Goal: Check status: Check status

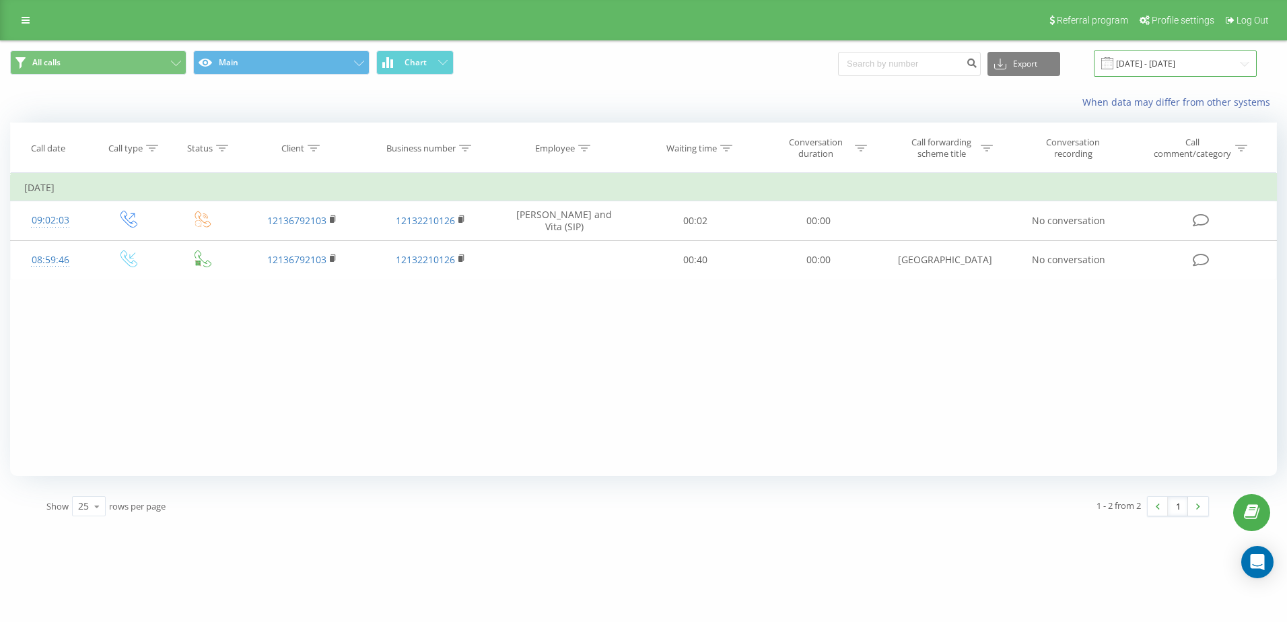
click at [1162, 62] on input "[DATE] - [DATE]" at bounding box center [1175, 63] width 163 height 26
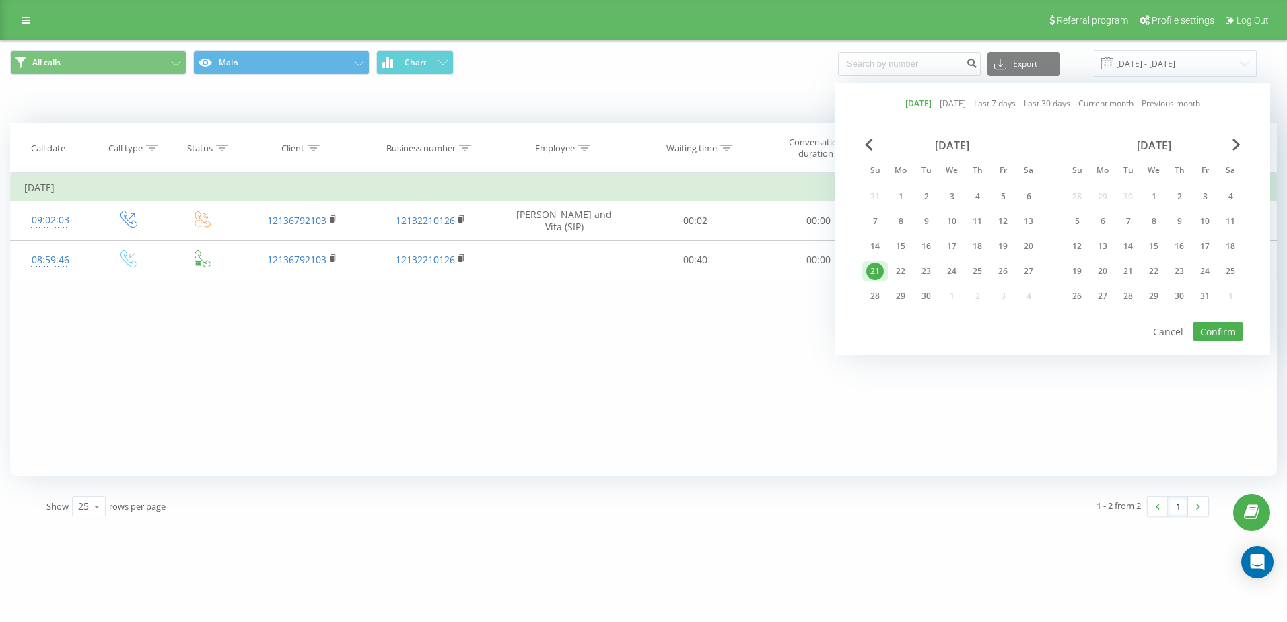
click at [911, 105] on link "[DATE]" at bounding box center [918, 103] width 26 height 13
click at [1208, 328] on button "Confirm" at bounding box center [1218, 332] width 50 height 20
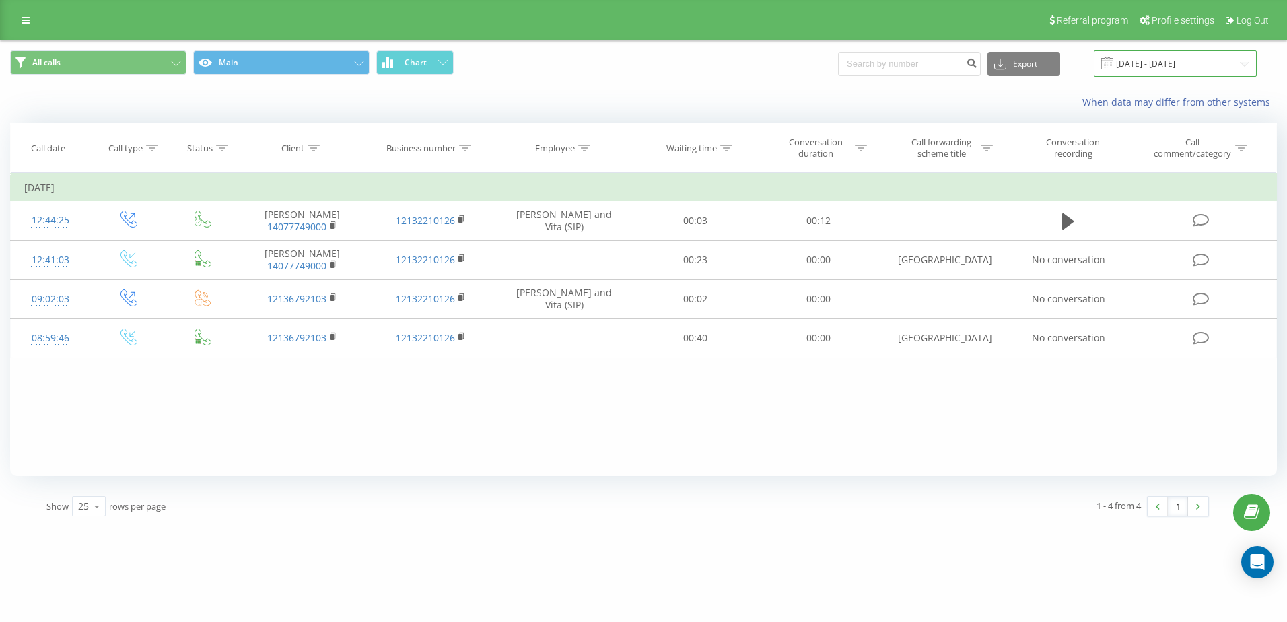
click at [1151, 59] on input "[DATE] - [DATE]" at bounding box center [1175, 63] width 163 height 26
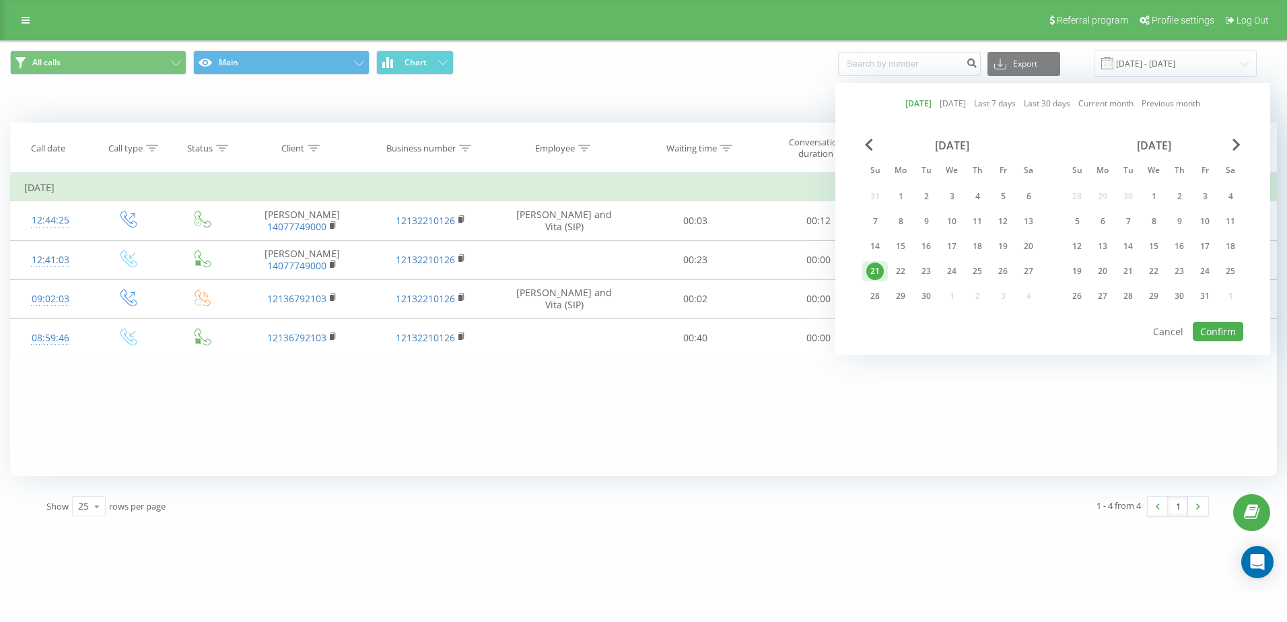
click at [912, 101] on link "[DATE]" at bounding box center [918, 103] width 26 height 13
click at [1228, 334] on button "Confirm" at bounding box center [1218, 332] width 50 height 20
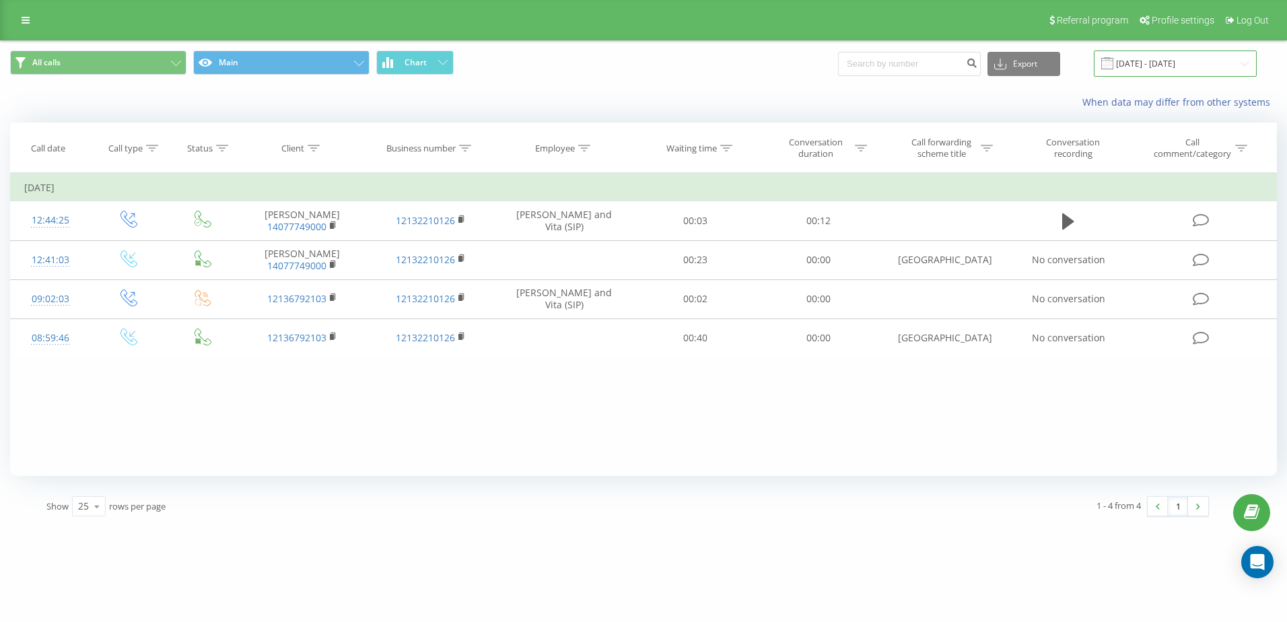
click at [1202, 63] on input "[DATE] - [DATE]" at bounding box center [1175, 63] width 163 height 26
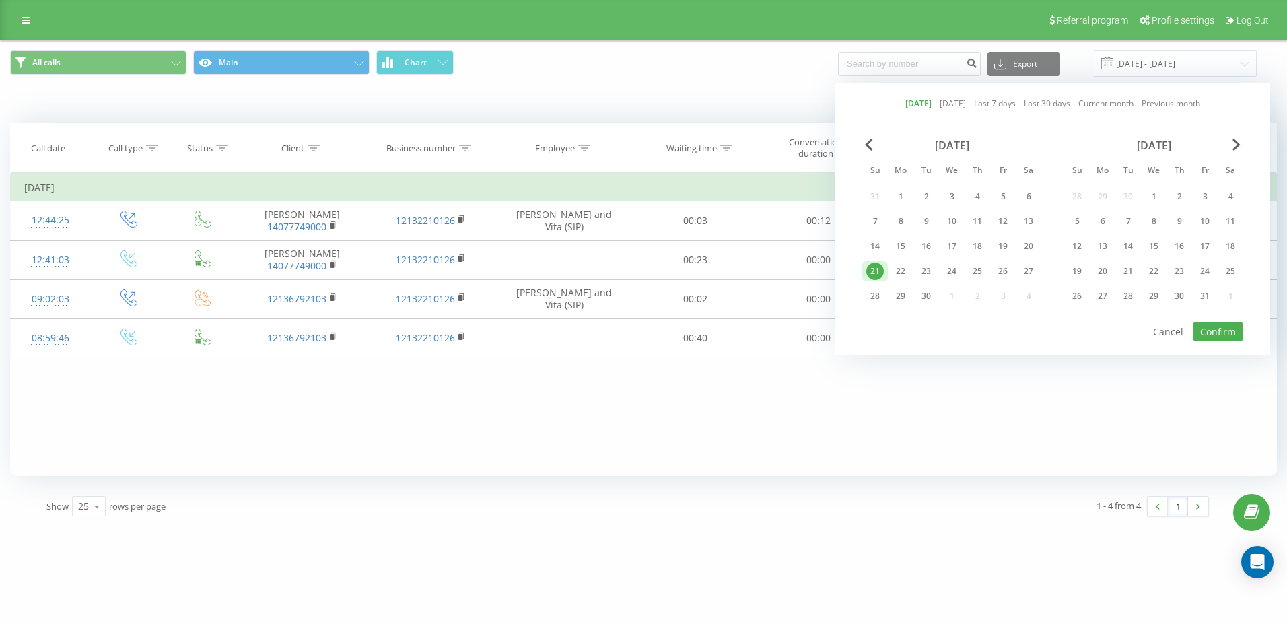
click at [915, 104] on link "[DATE]" at bounding box center [918, 103] width 26 height 13
click at [1207, 329] on button "Confirm" at bounding box center [1218, 332] width 50 height 20
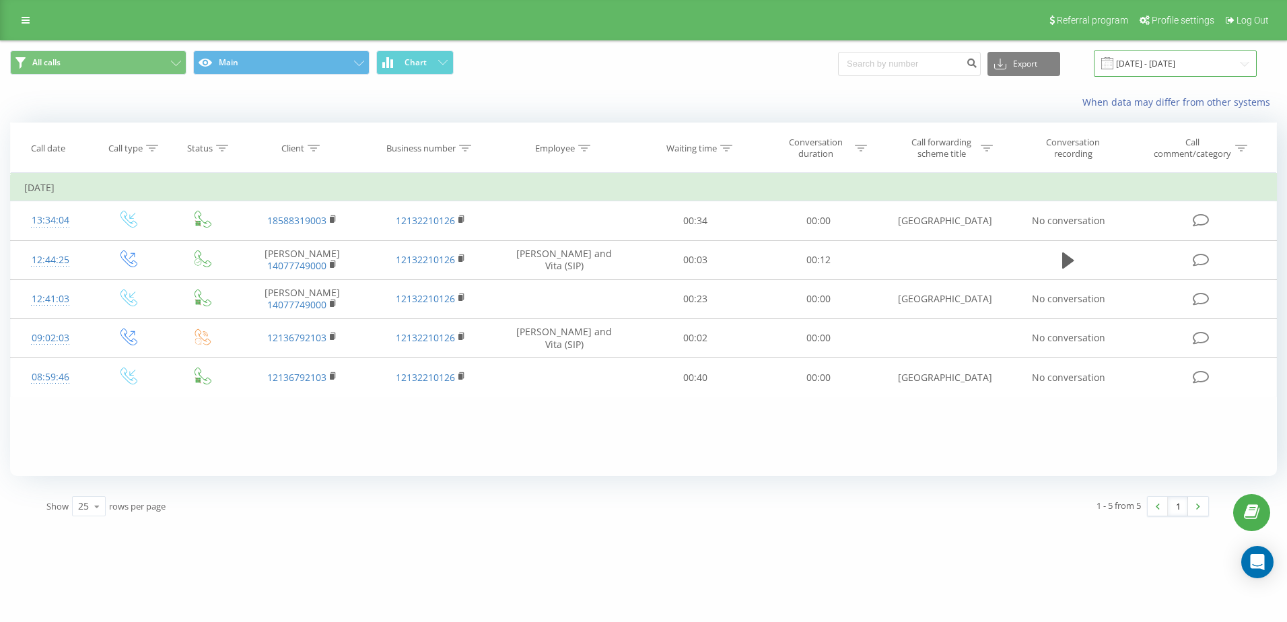
click at [1162, 70] on input "[DATE] - [DATE]" at bounding box center [1175, 63] width 163 height 26
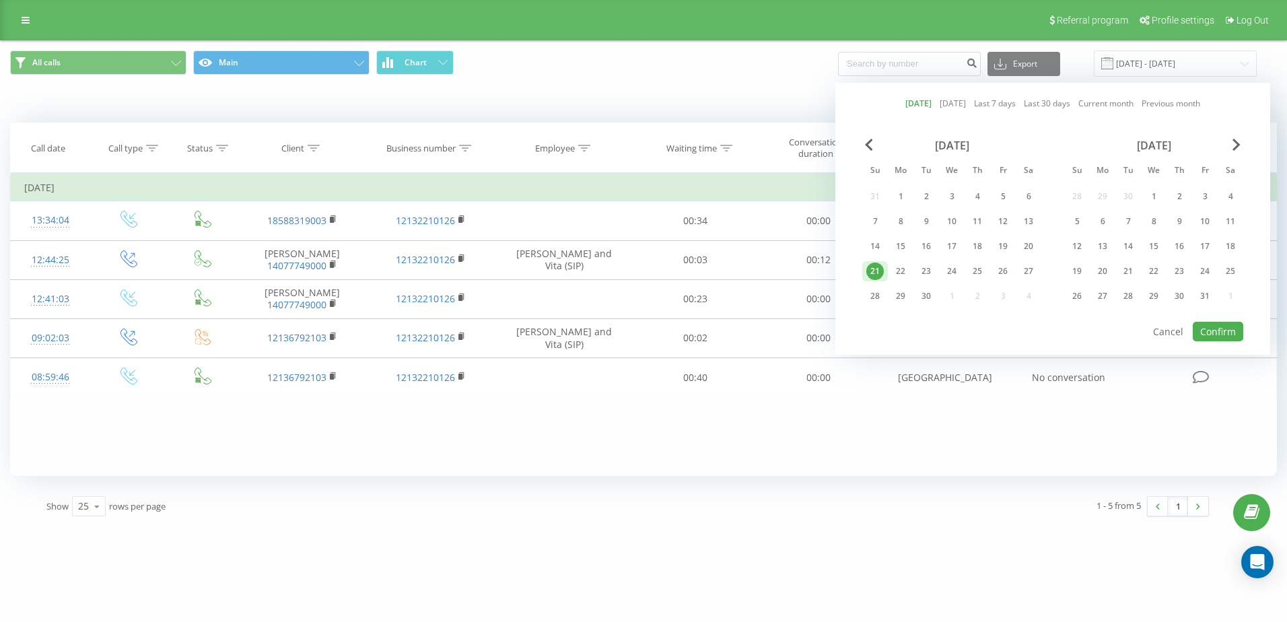
click at [906, 104] on link "[DATE]" at bounding box center [918, 103] width 26 height 13
click at [1208, 331] on button "Confirm" at bounding box center [1218, 332] width 50 height 20
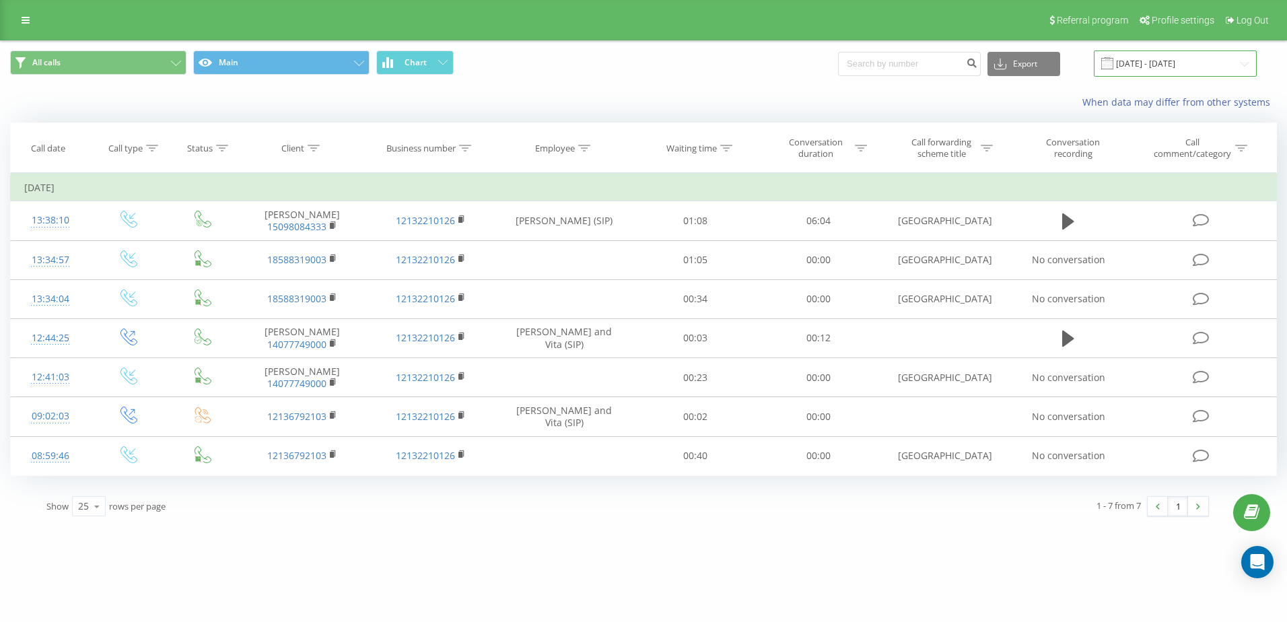
click at [1180, 64] on input "[DATE] - [DATE]" at bounding box center [1175, 63] width 163 height 26
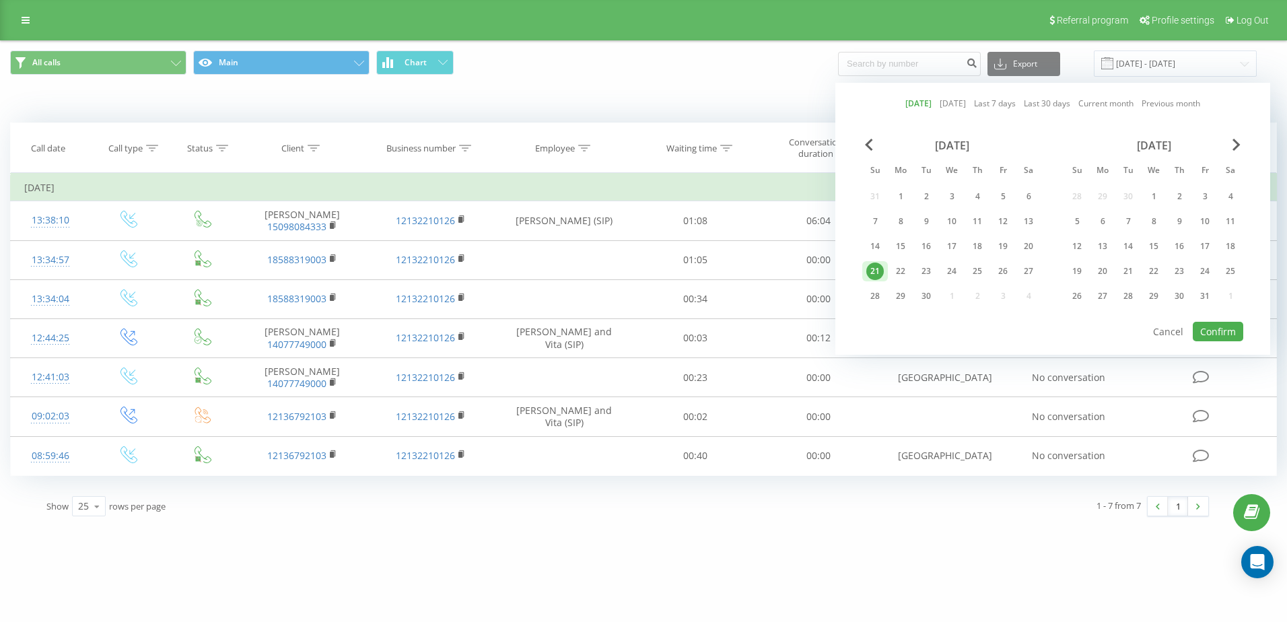
click at [905, 102] on link "[DATE]" at bounding box center [918, 103] width 26 height 13
click at [1228, 328] on button "Confirm" at bounding box center [1218, 332] width 50 height 20
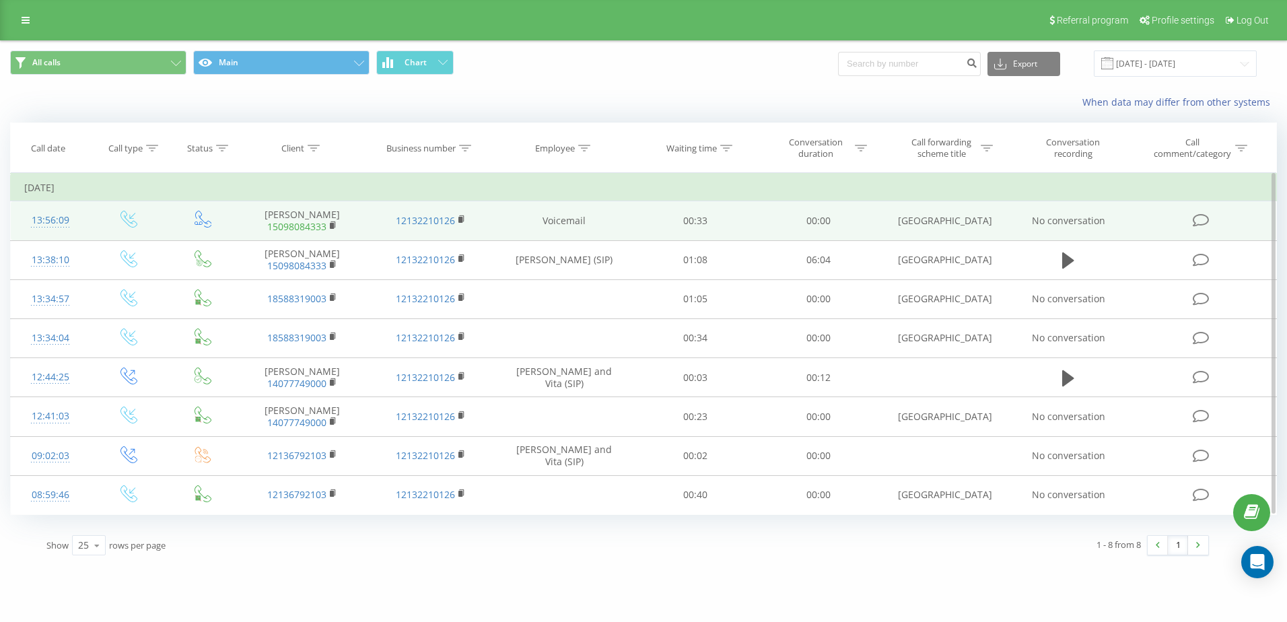
click at [298, 225] on link "15098084333" at bounding box center [296, 226] width 59 height 13
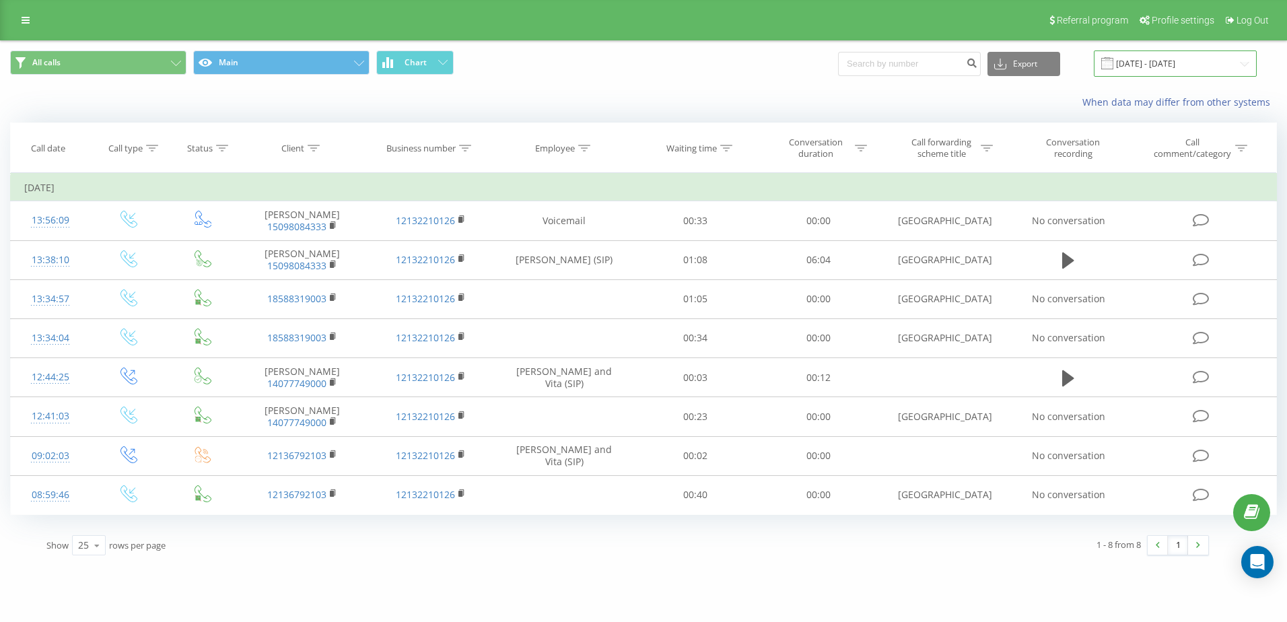
click at [1147, 59] on input "[DATE] - [DATE]" at bounding box center [1175, 63] width 163 height 26
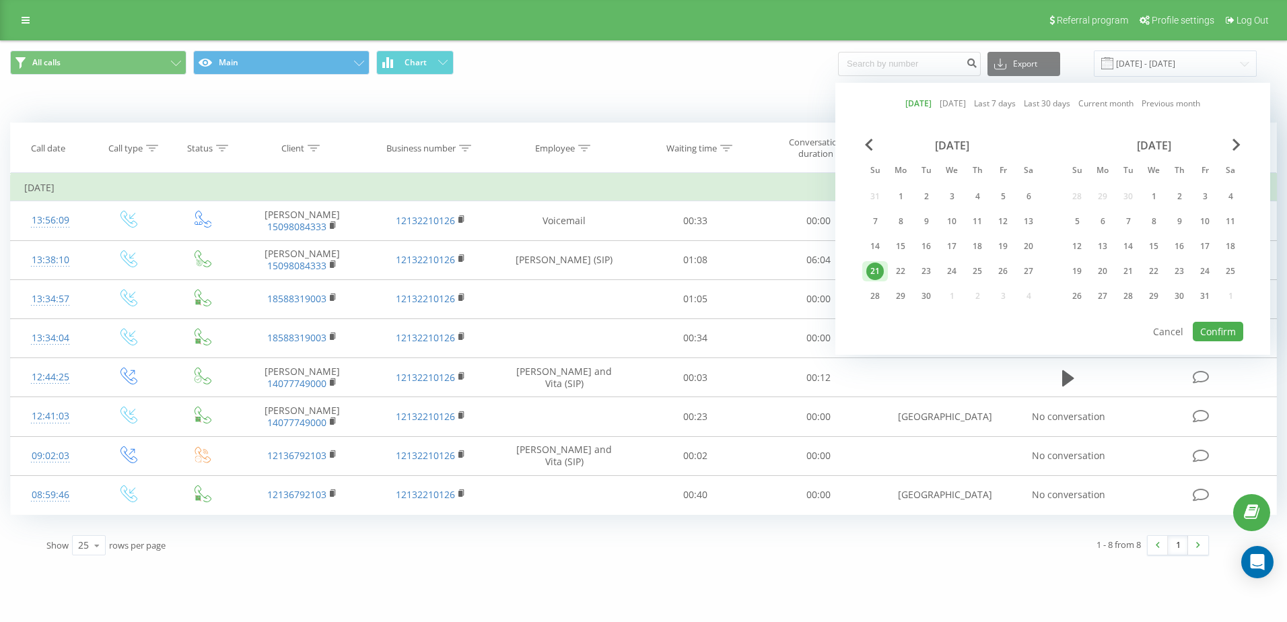
click at [912, 103] on link "[DATE]" at bounding box center [918, 103] width 26 height 13
click at [1212, 335] on button "Confirm" at bounding box center [1218, 332] width 50 height 20
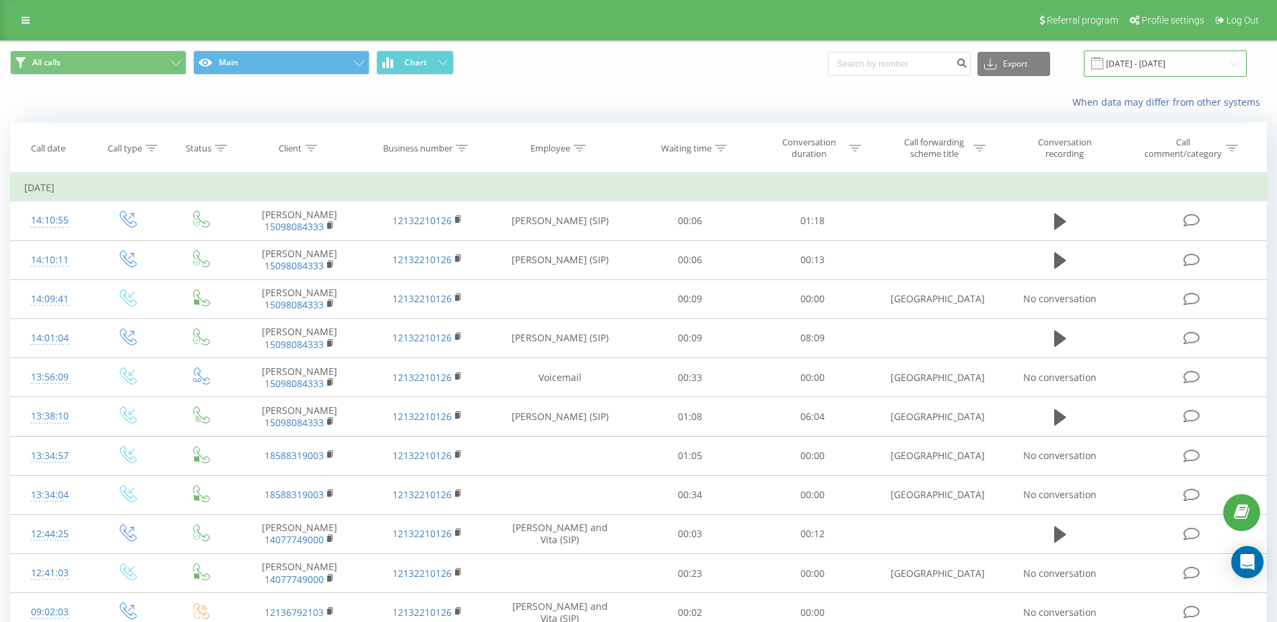
click at [1133, 55] on input "[DATE] - [DATE]" at bounding box center [1165, 63] width 163 height 26
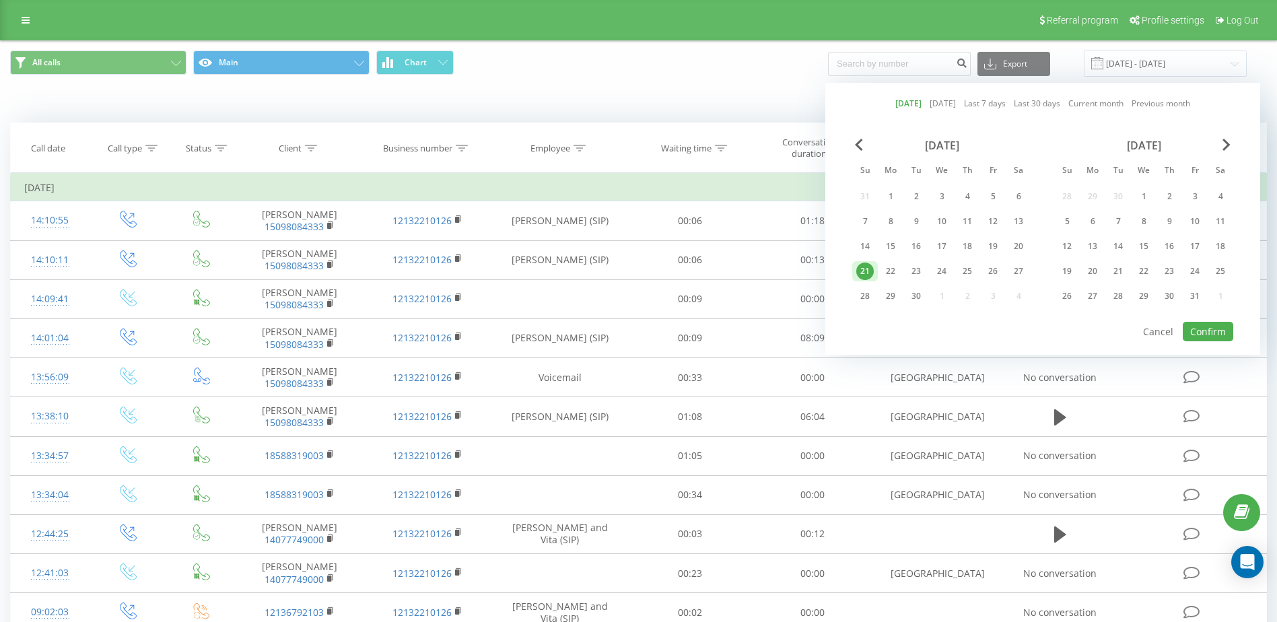
click at [899, 101] on link "[DATE]" at bounding box center [908, 103] width 26 height 13
click at [1218, 327] on button "Confirm" at bounding box center [1208, 332] width 50 height 20
